Goal: Task Accomplishment & Management: Use online tool/utility

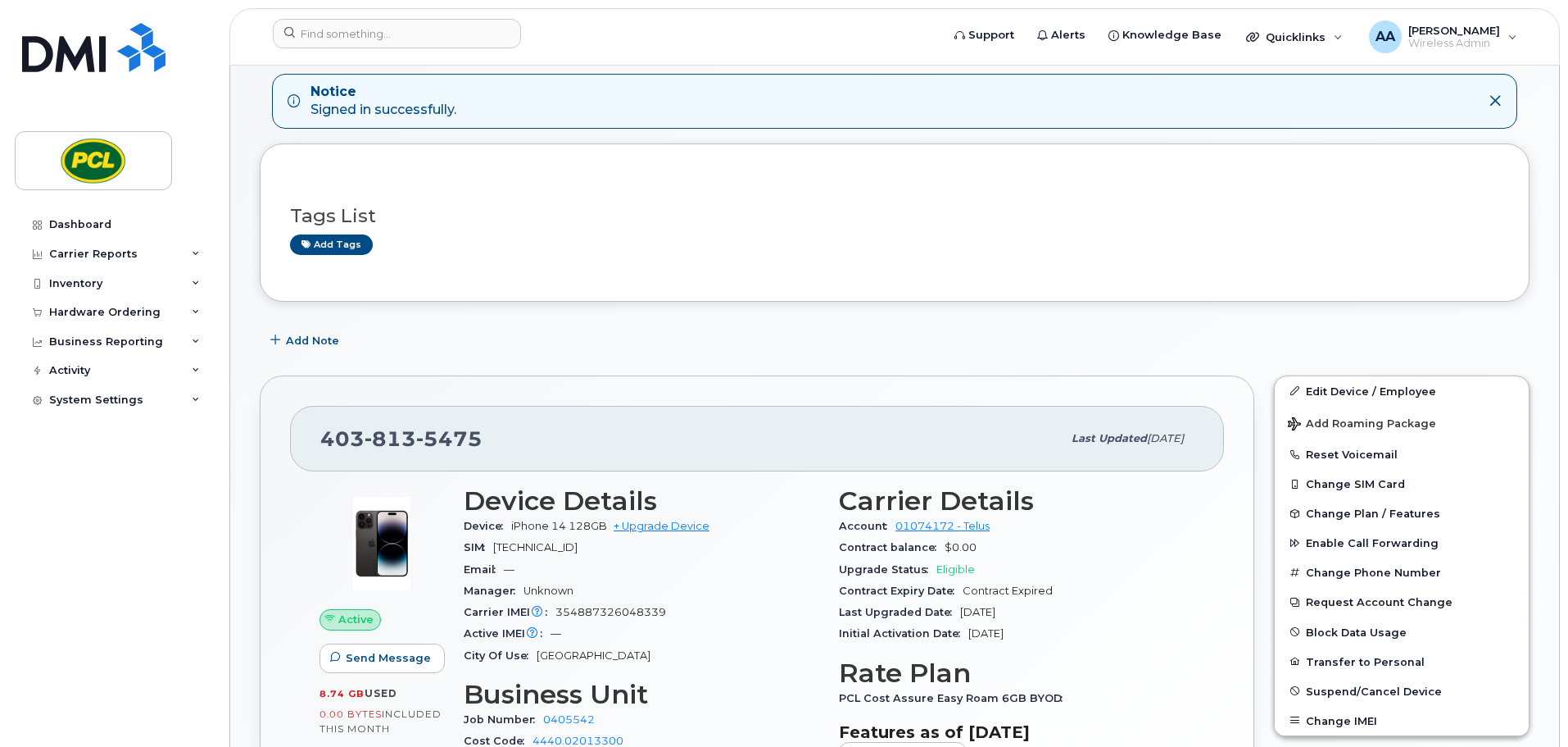
scroll to position [246, 0]
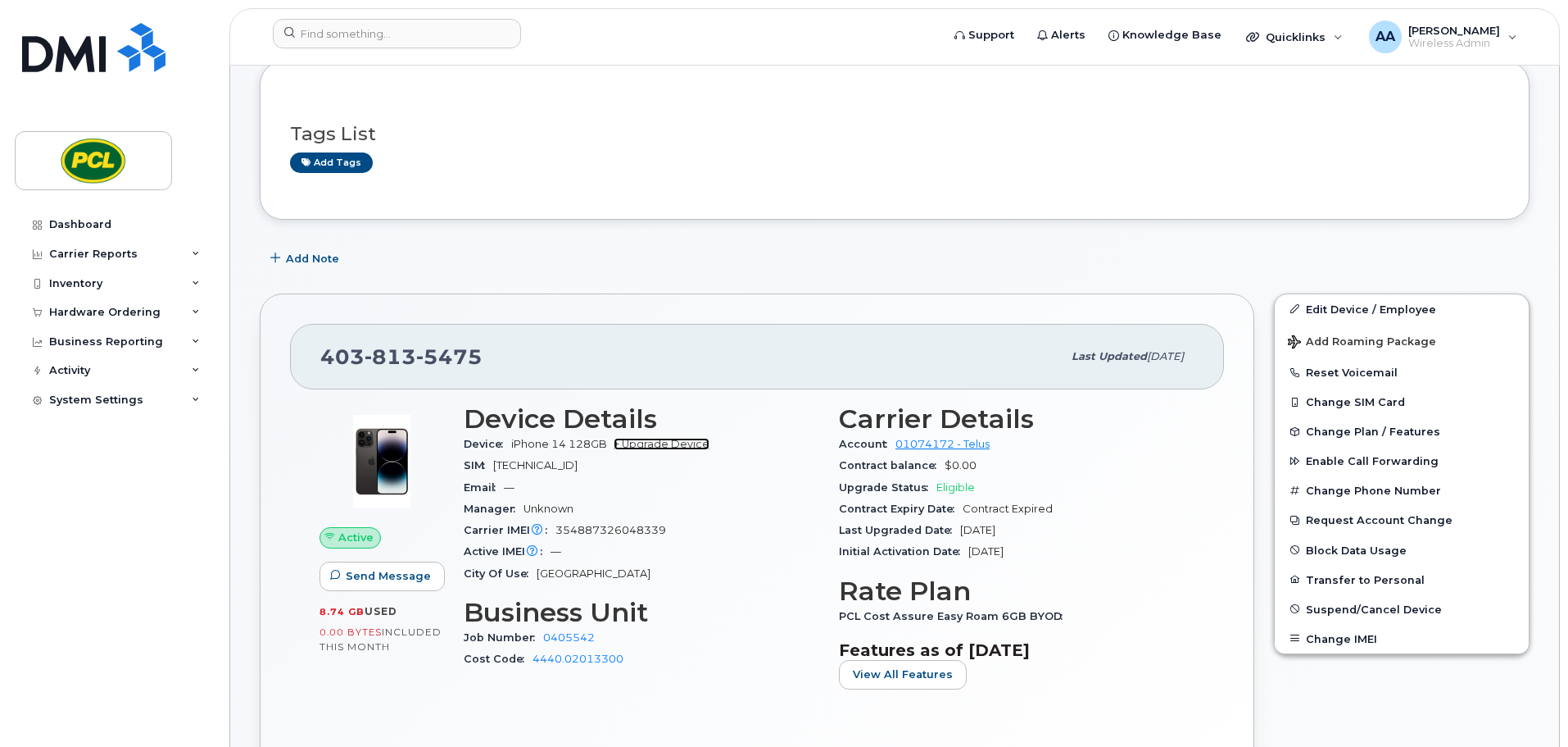
click at [673, 447] on link "+ Upgrade Device" at bounding box center [662, 443] width 96 height 13
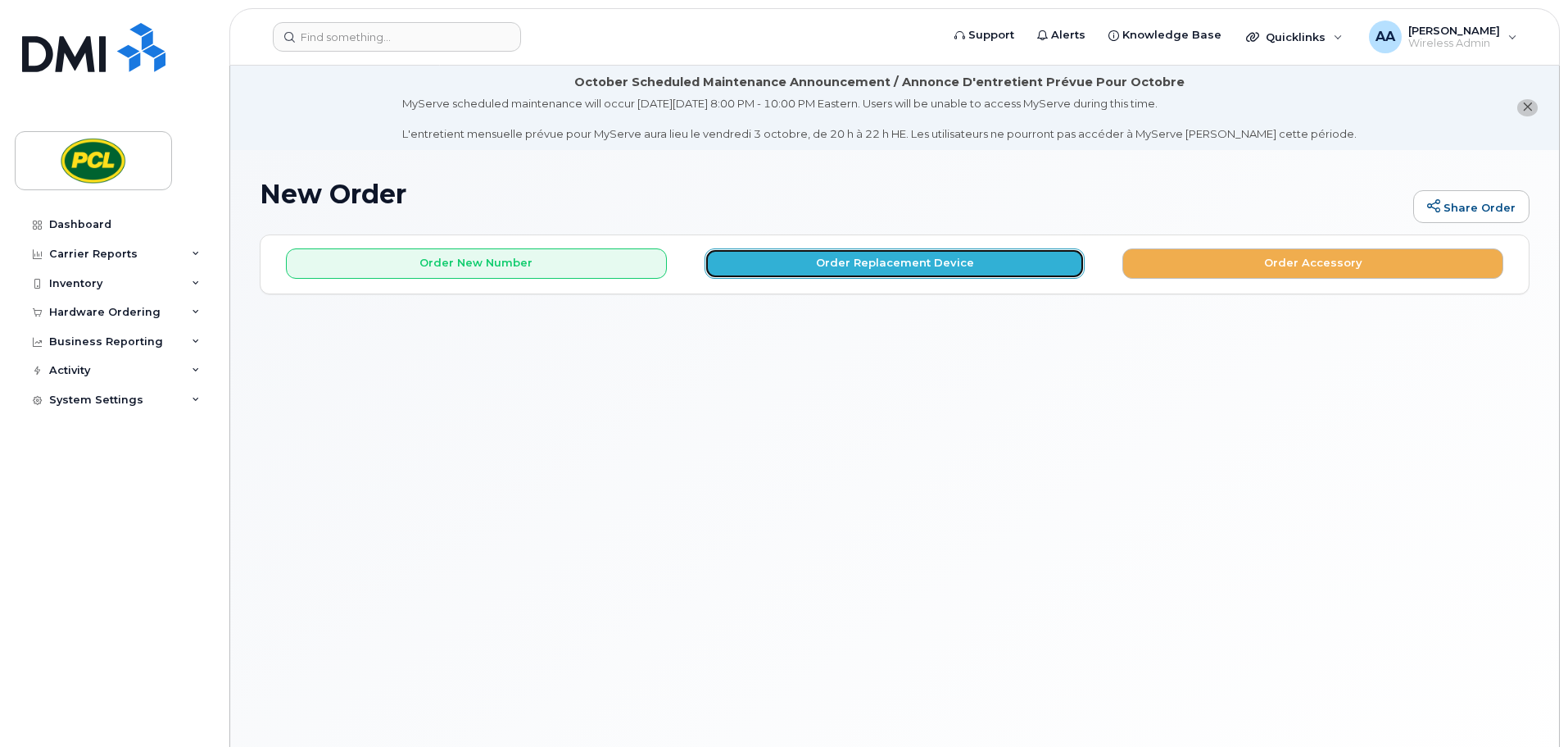
click at [826, 263] on button "Order Replacement Device" at bounding box center [895, 263] width 381 height 30
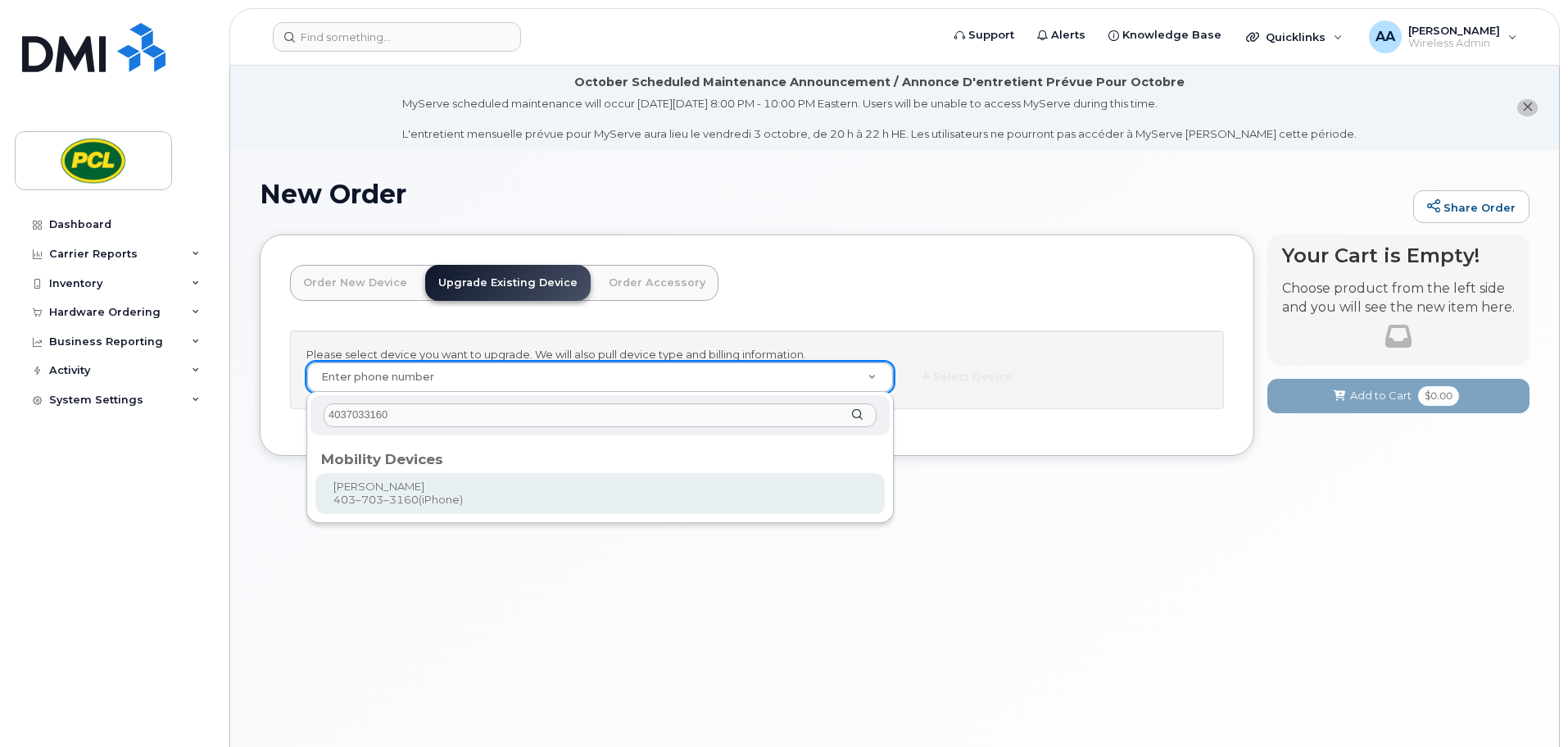
type input "4037033160"
type input "233506"
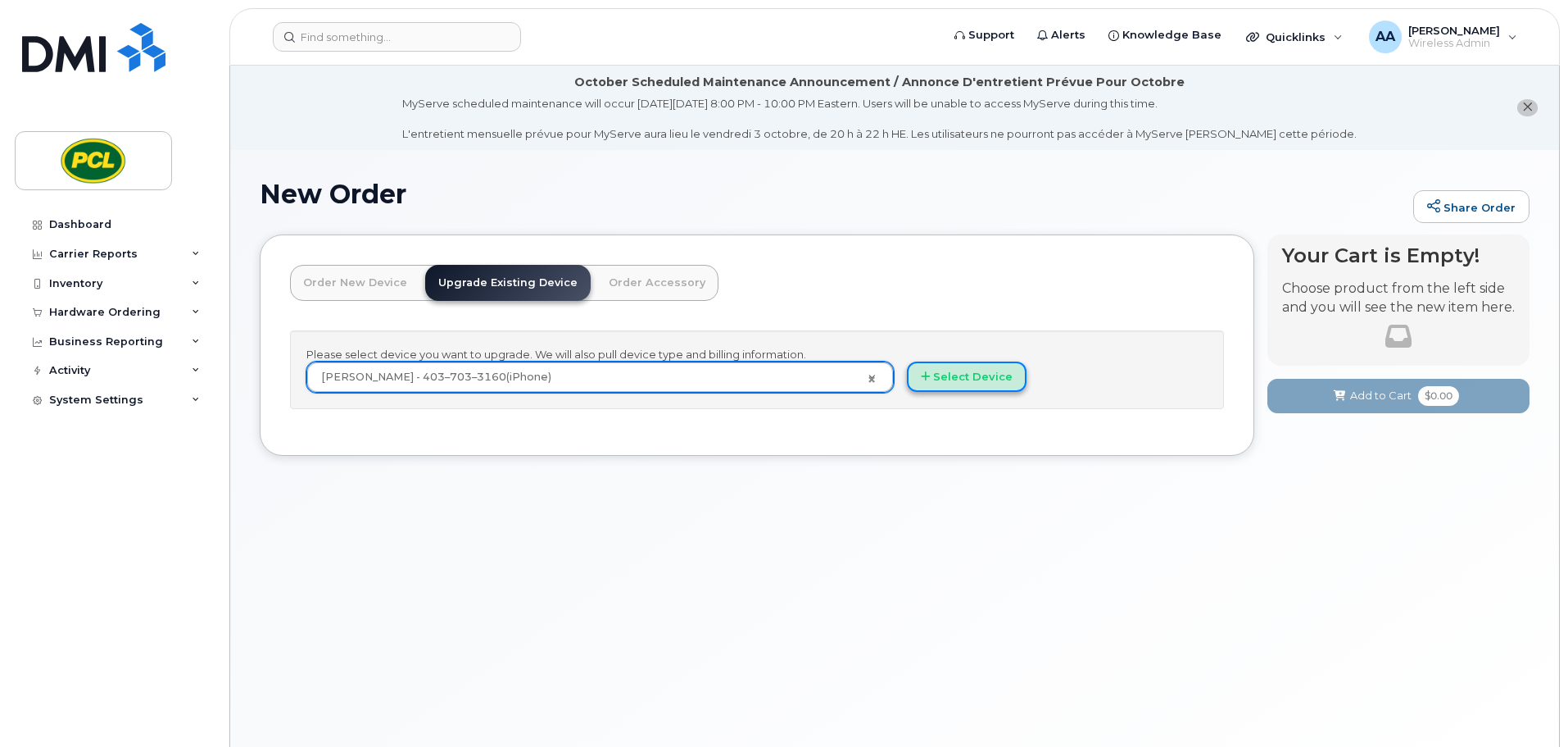
click at [1006, 374] on button "Select Device" at bounding box center [966, 376] width 120 height 30
